Goal: Transaction & Acquisition: Purchase product/service

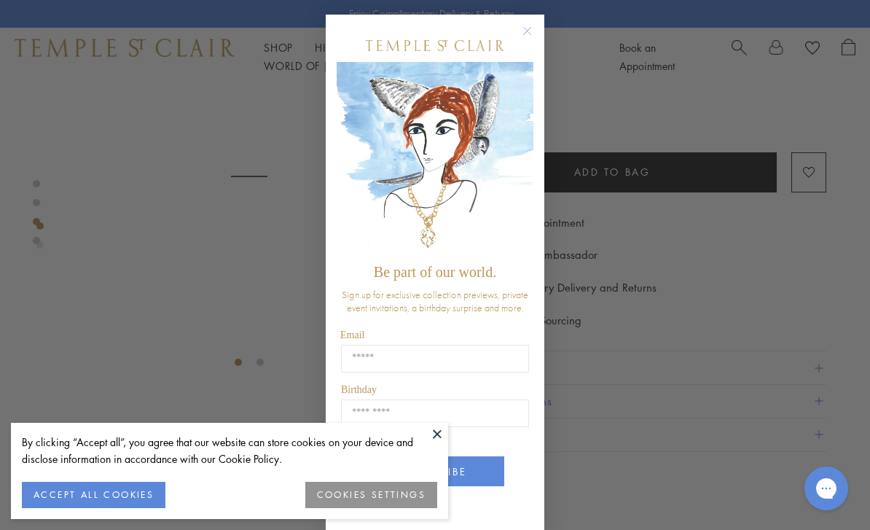
click at [530, 34] on circle "Close dialog" at bounding box center [527, 31] width 17 height 17
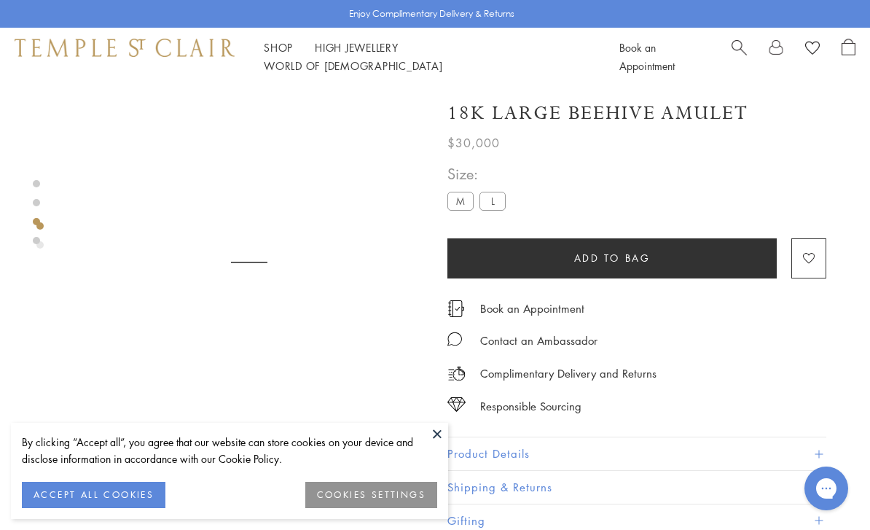
click at [350, 274] on img at bounding box center [249, 298] width 353 height 353
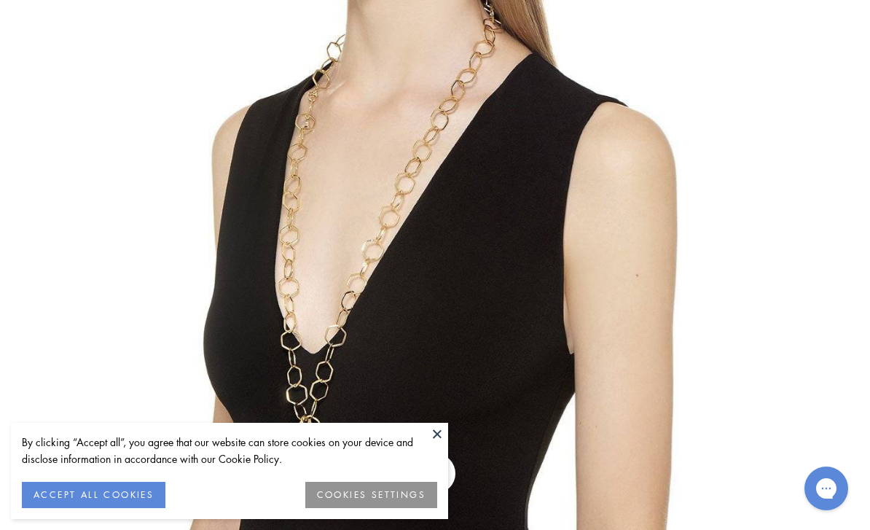
click at [439, 436] on button at bounding box center [437, 433] width 22 height 22
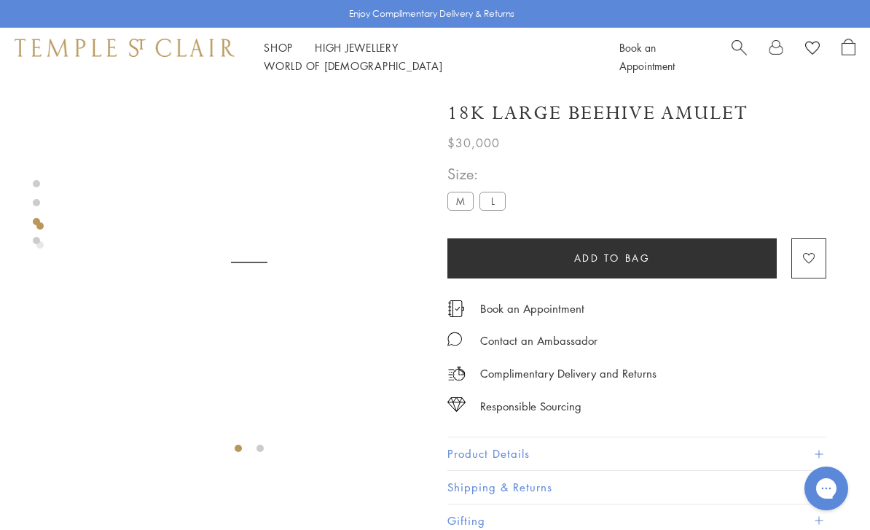
click at [739, 48] on span "Search" at bounding box center [738, 46] width 15 height 15
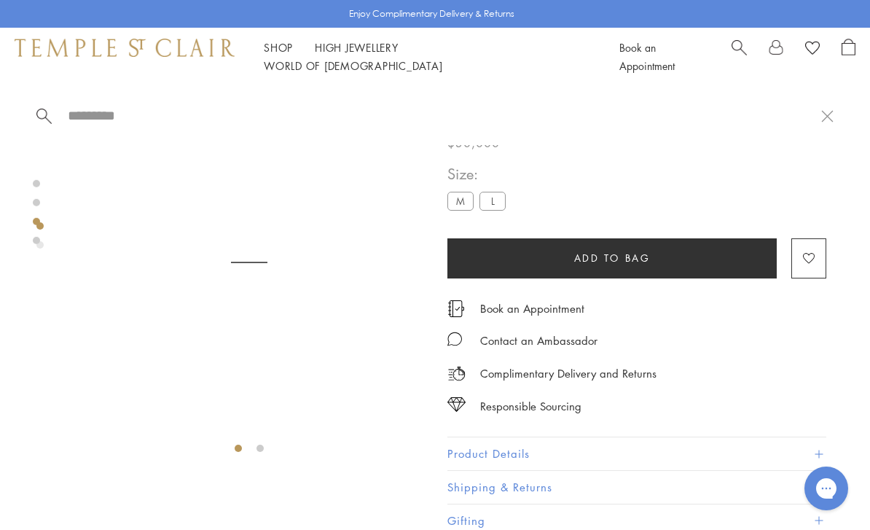
click at [85, 118] on input "search" at bounding box center [443, 115] width 755 height 17
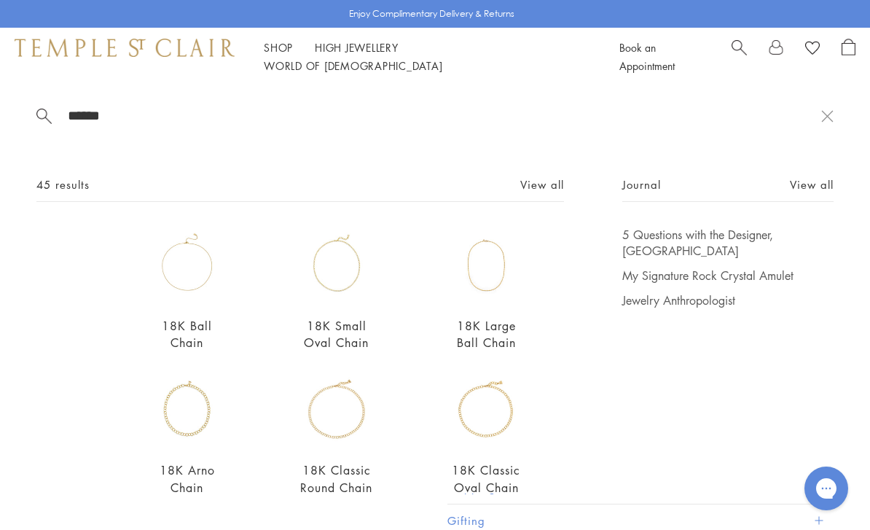
type input "******"
click at [44, 119] on span at bounding box center [43, 114] width 15 height 15
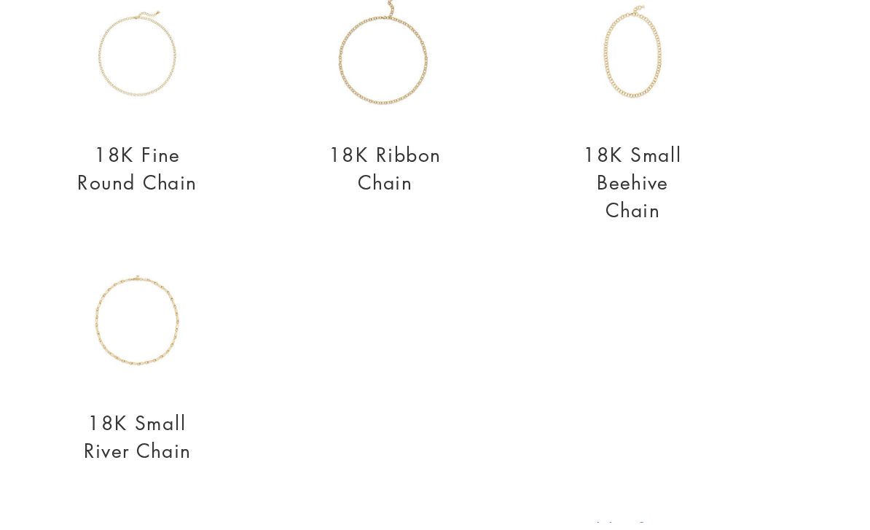
scroll to position [342, 0]
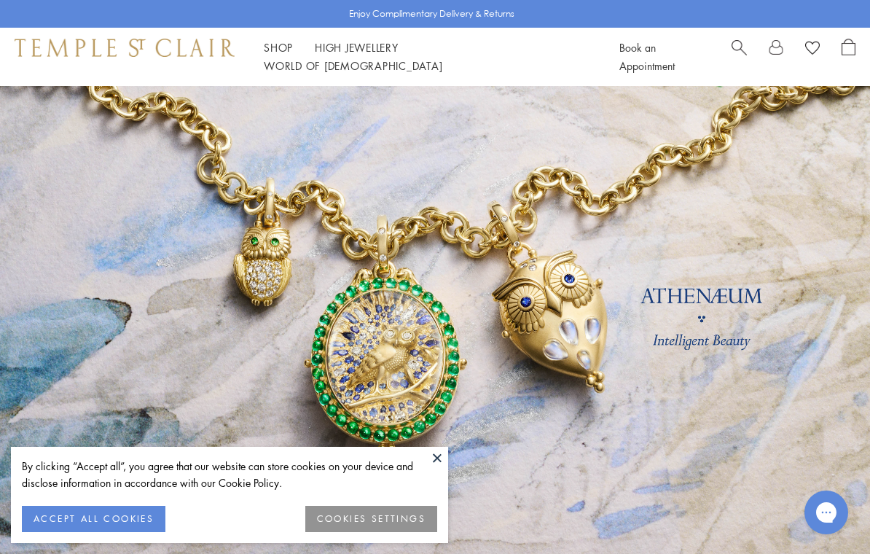
click at [753, 49] on div at bounding box center [793, 57] width 124 height 36
click at [739, 52] on span "Search" at bounding box center [738, 46] width 15 height 15
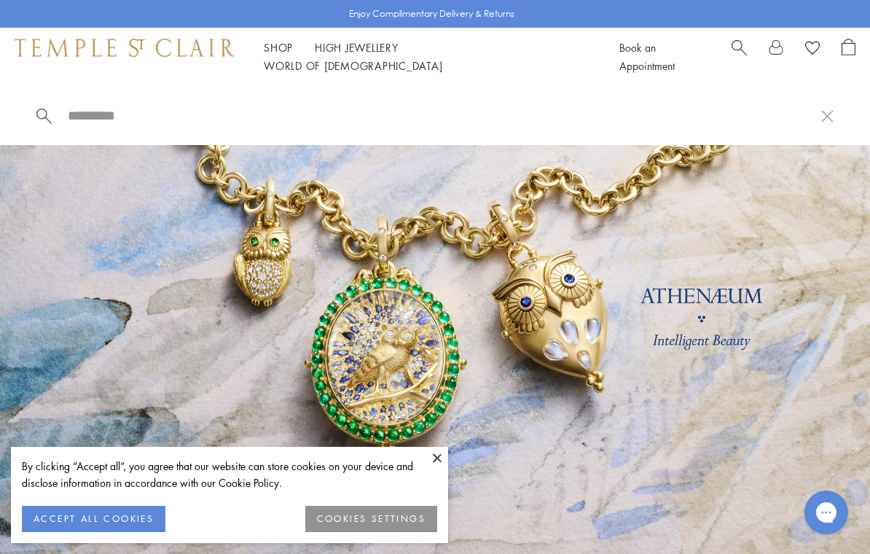
click at [95, 120] on input "search" at bounding box center [443, 115] width 755 height 17
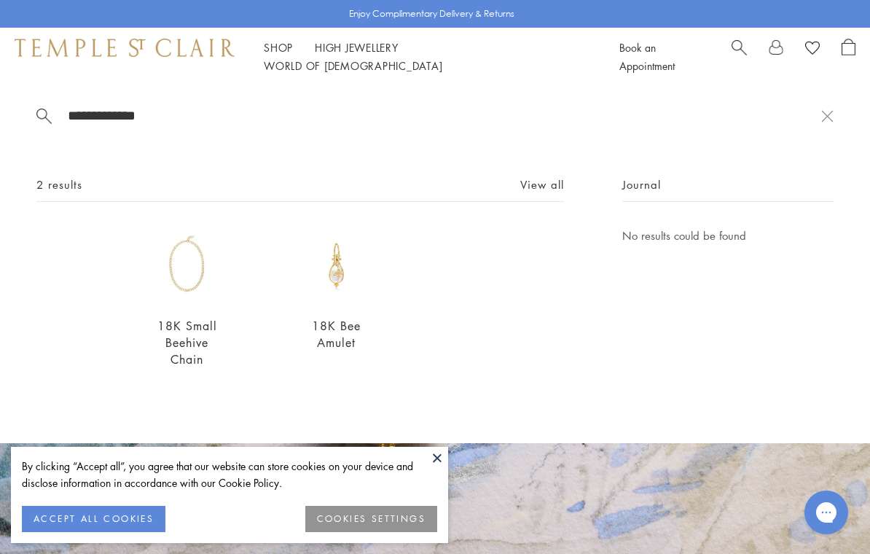
type input "**********"
click at [59, 122] on form "**********" at bounding box center [428, 115] width 784 height 18
click at [183, 283] on img at bounding box center [187, 265] width 76 height 76
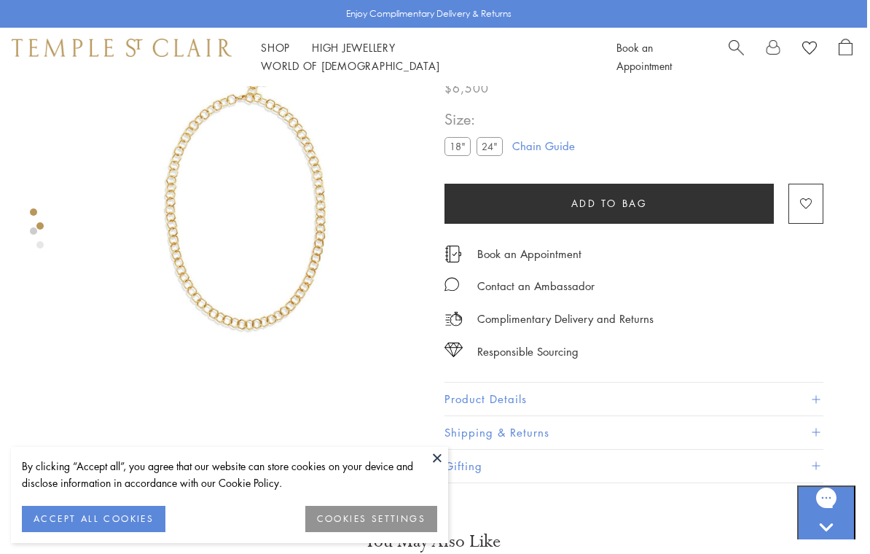
scroll to position [54, 3]
click at [814, 396] on span at bounding box center [815, 400] width 8 height 8
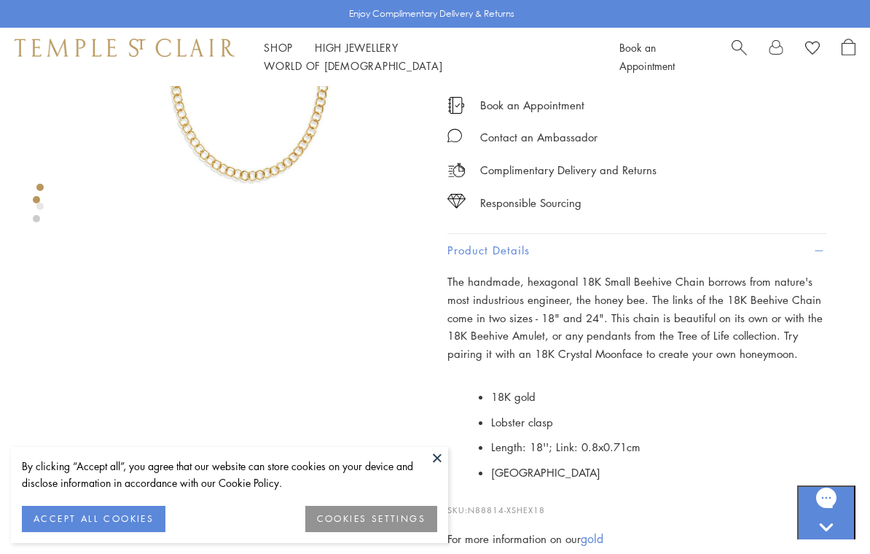
scroll to position [202, 0]
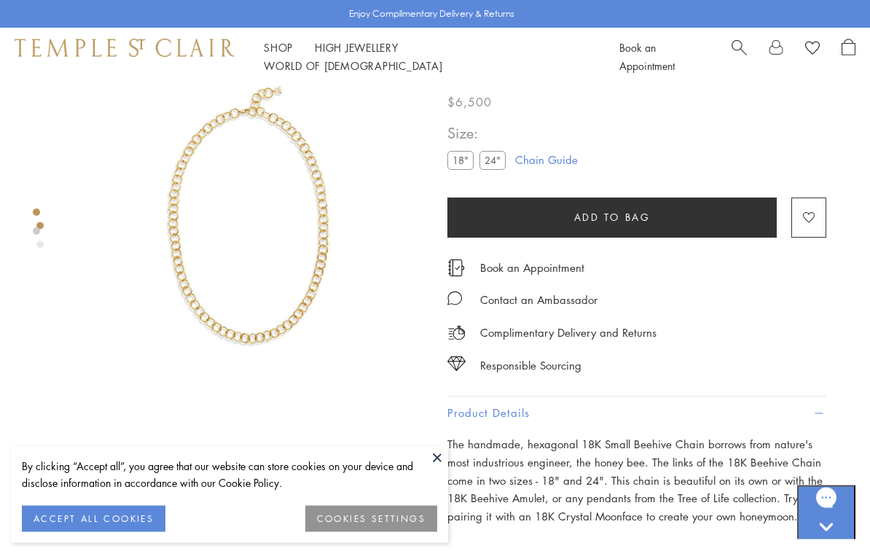
click at [503, 163] on label "24"" at bounding box center [492, 161] width 26 height 18
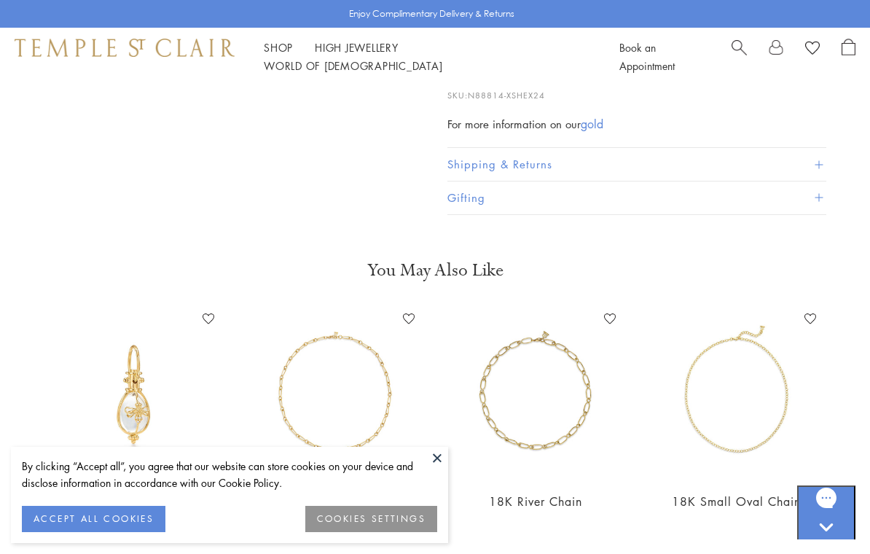
scroll to position [616, 0]
